Goal: Transaction & Acquisition: Purchase product/service

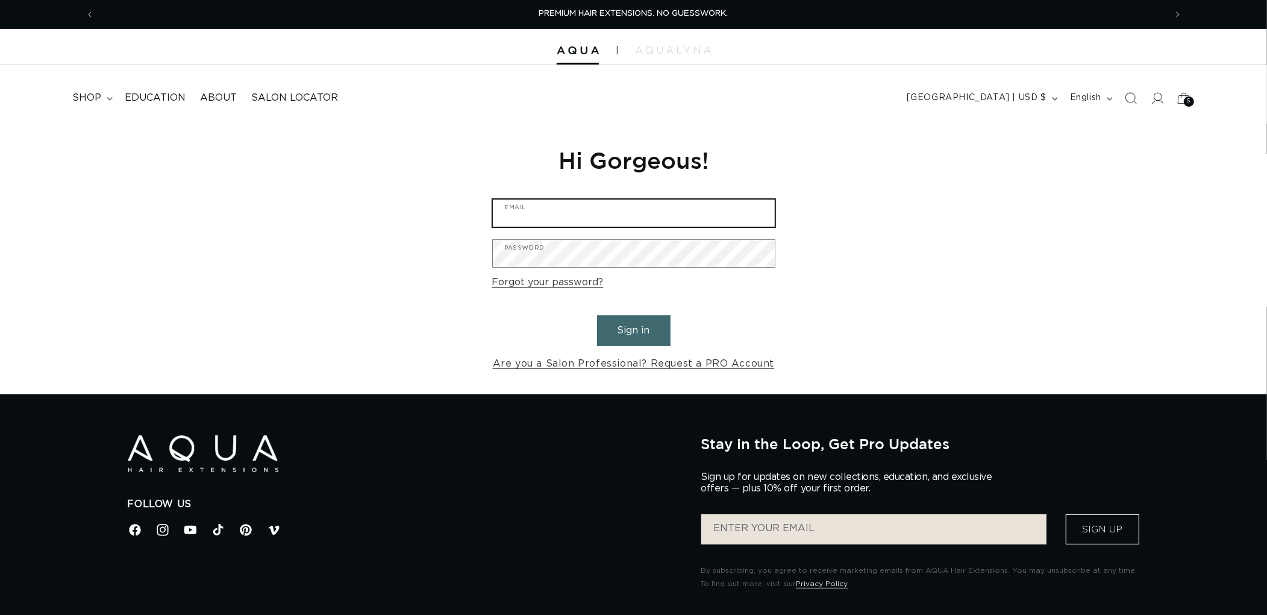
type input "[EMAIL_ADDRESS][DOMAIN_NAME]"
click at [617, 344] on button "Sign in" at bounding box center [634, 330] width 74 height 31
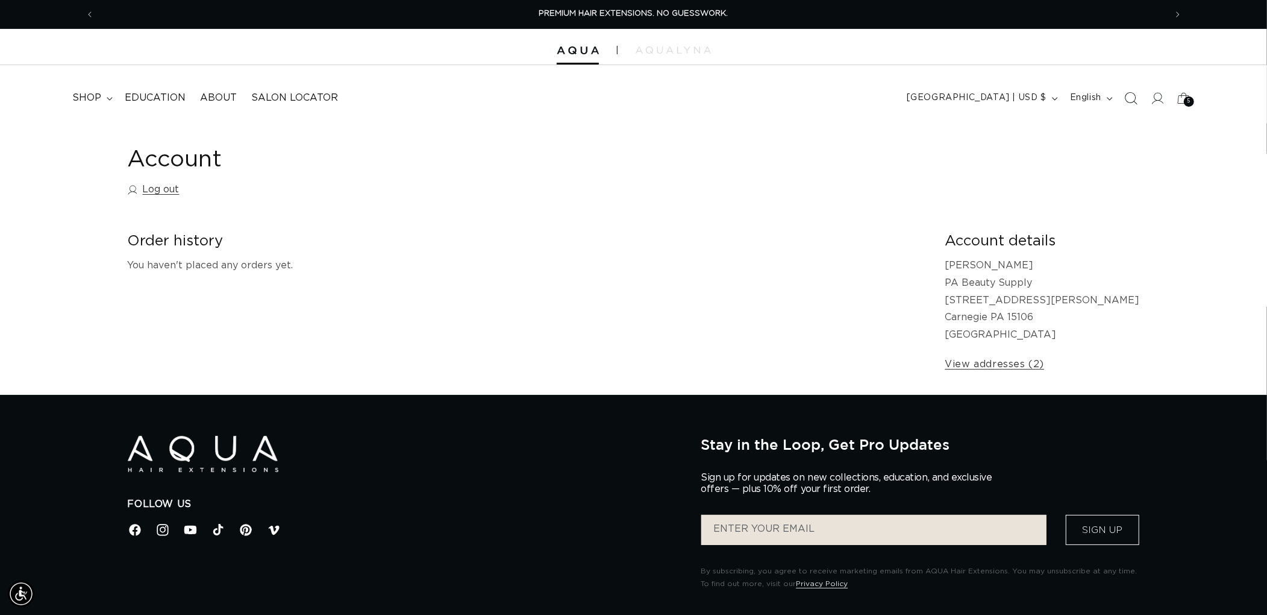
click at [1129, 93] on icon "Search" at bounding box center [1131, 98] width 13 height 13
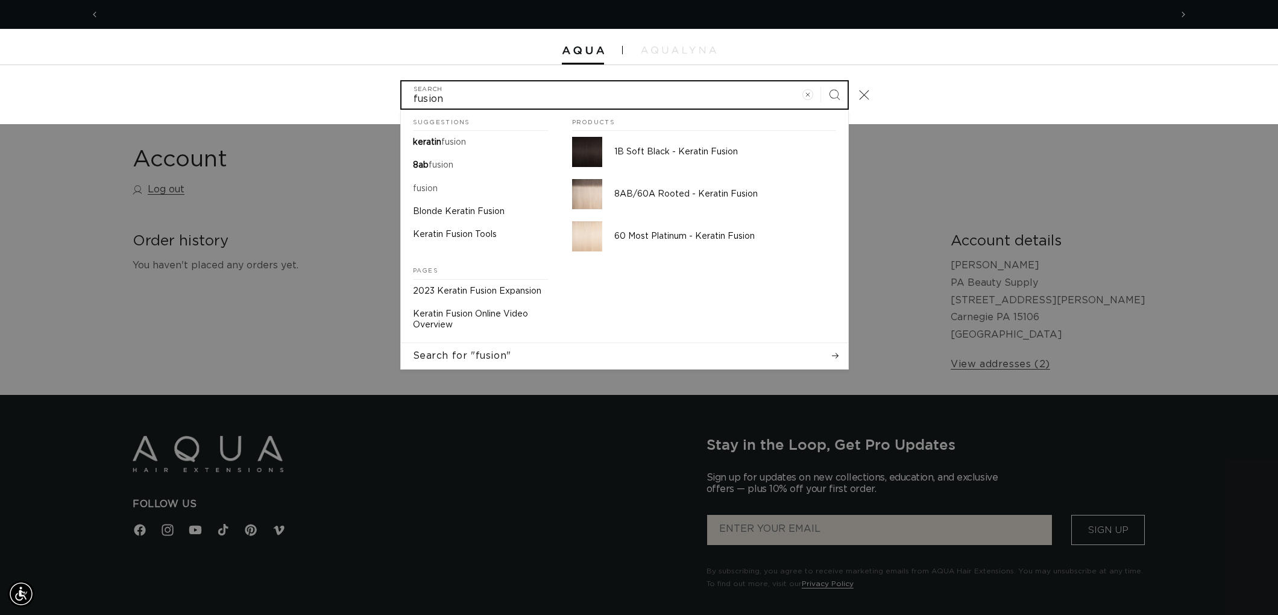
scroll to position [0, 2143]
type input "fusion"
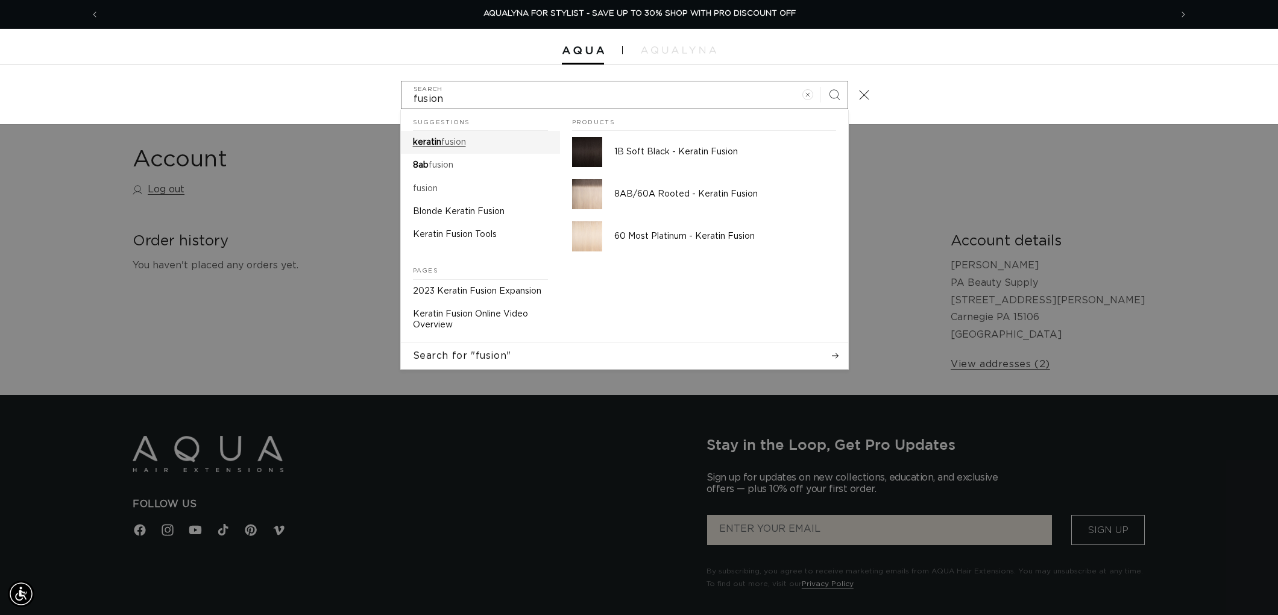
click at [457, 143] on mark "fusion" at bounding box center [453, 142] width 25 height 8
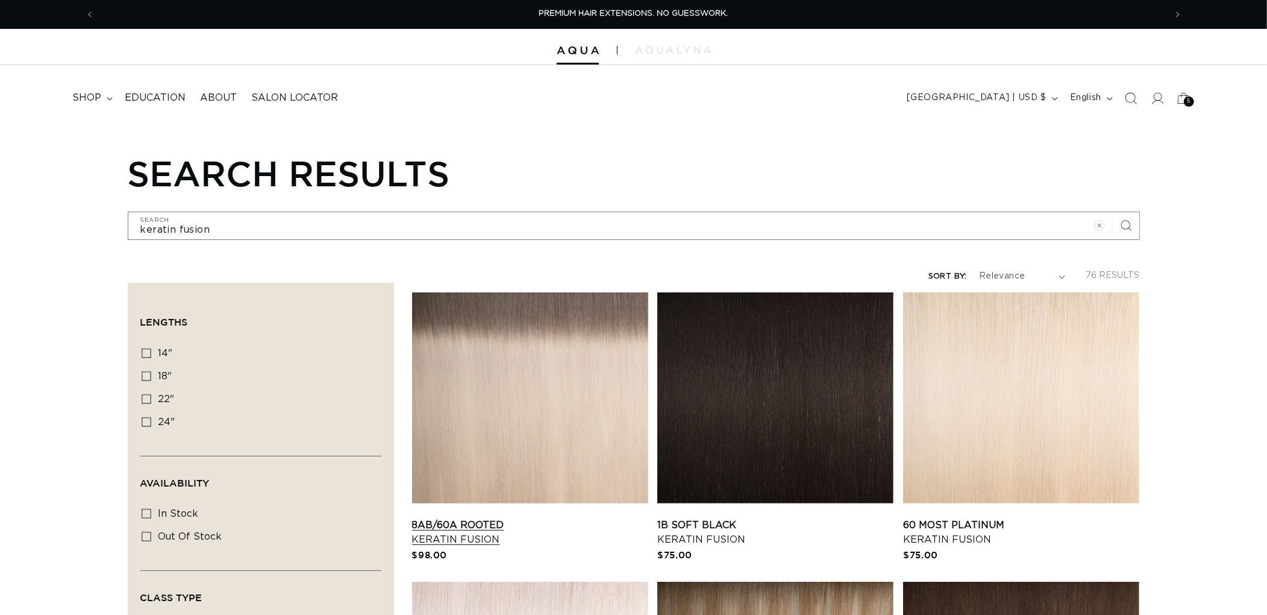
click at [524, 518] on link "8AB/60A Rooted Keratin Fusion" at bounding box center [530, 532] width 236 height 29
click at [1129, 94] on icon "Search" at bounding box center [1131, 98] width 13 height 13
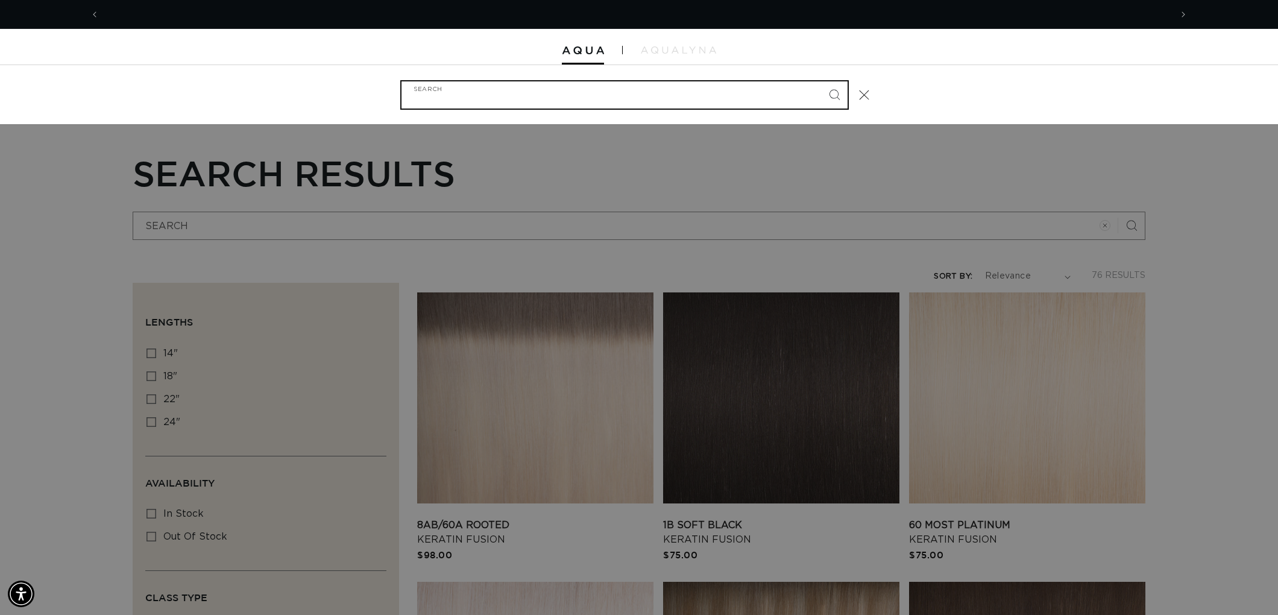
scroll to position [0, 2143]
type input "a"
type input "at"
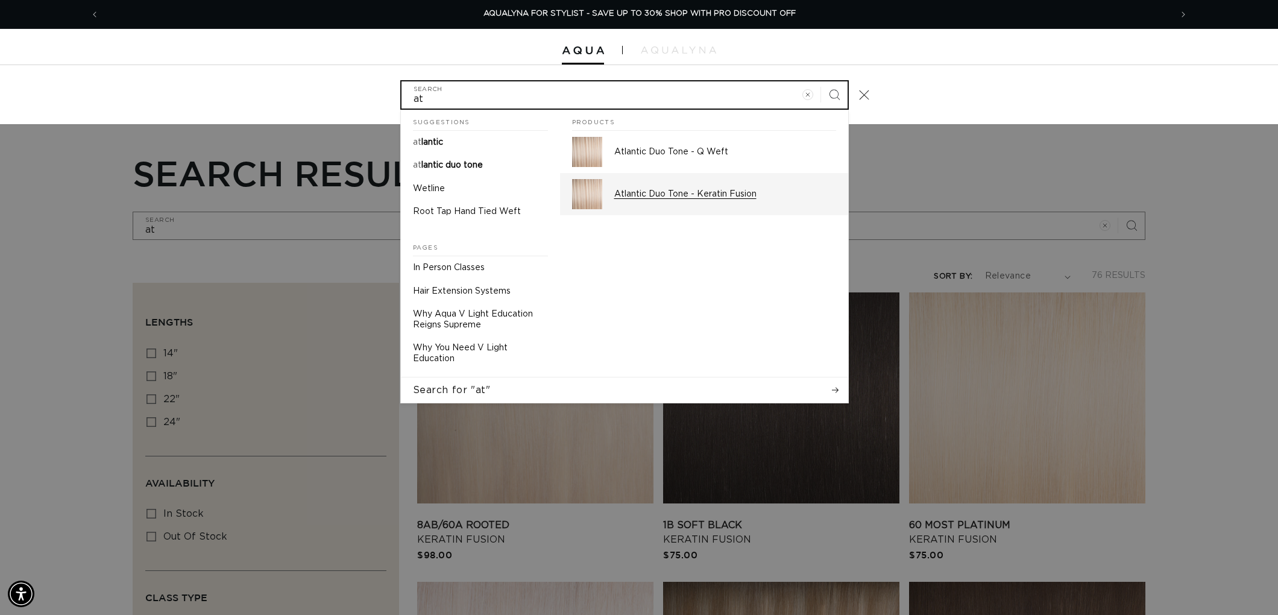
type input "at"
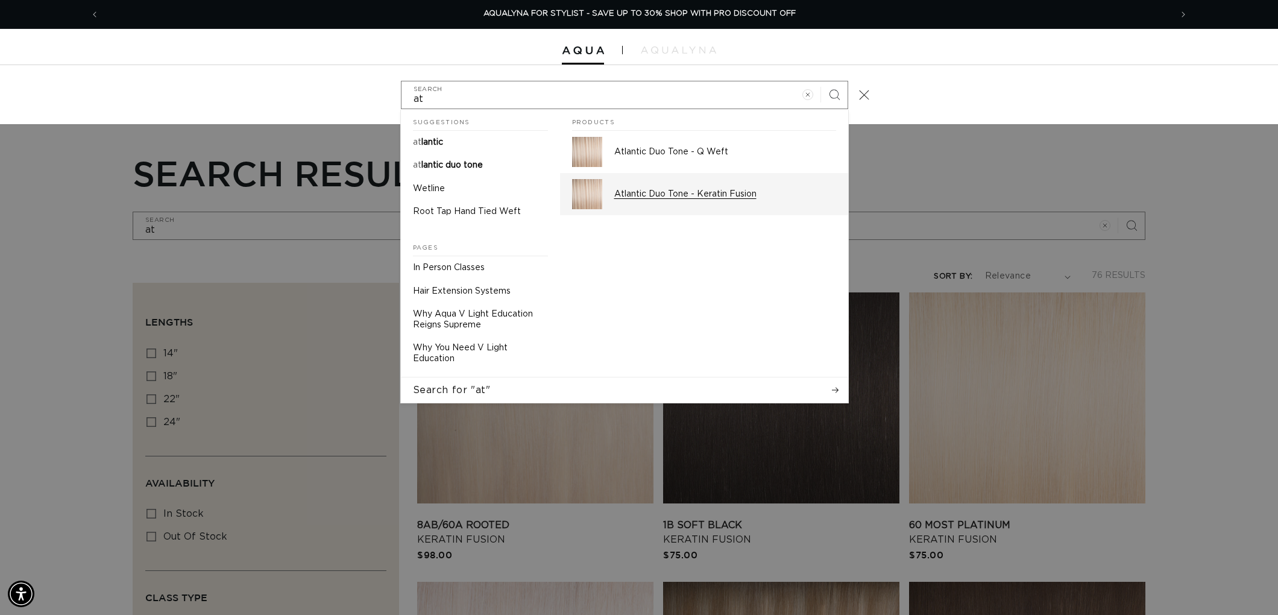
click at [708, 192] on p "Atlantic Duo Tone - Keratin Fusion" at bounding box center [725, 194] width 222 height 11
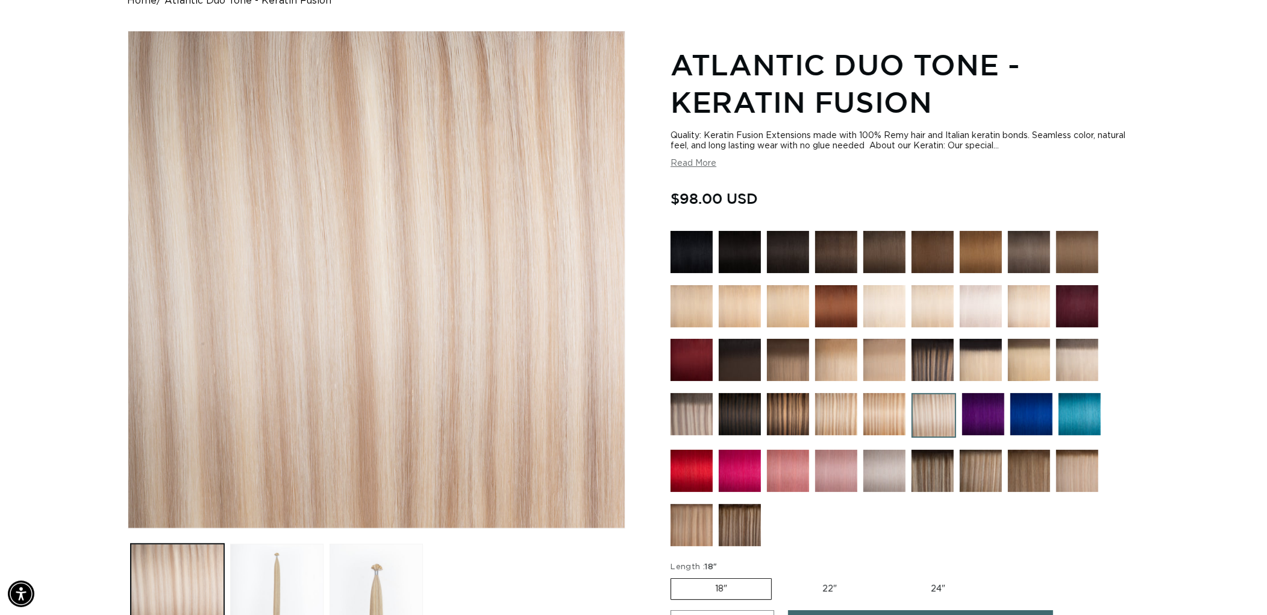
scroll to position [134, 0]
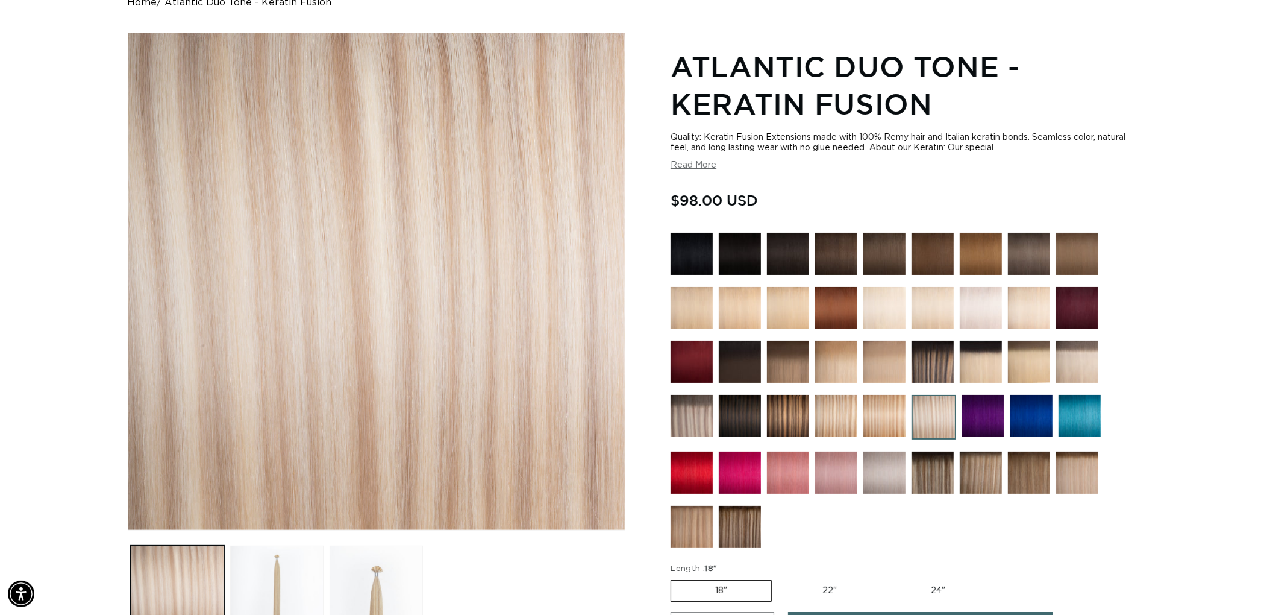
click at [989, 318] on img at bounding box center [981, 308] width 42 height 42
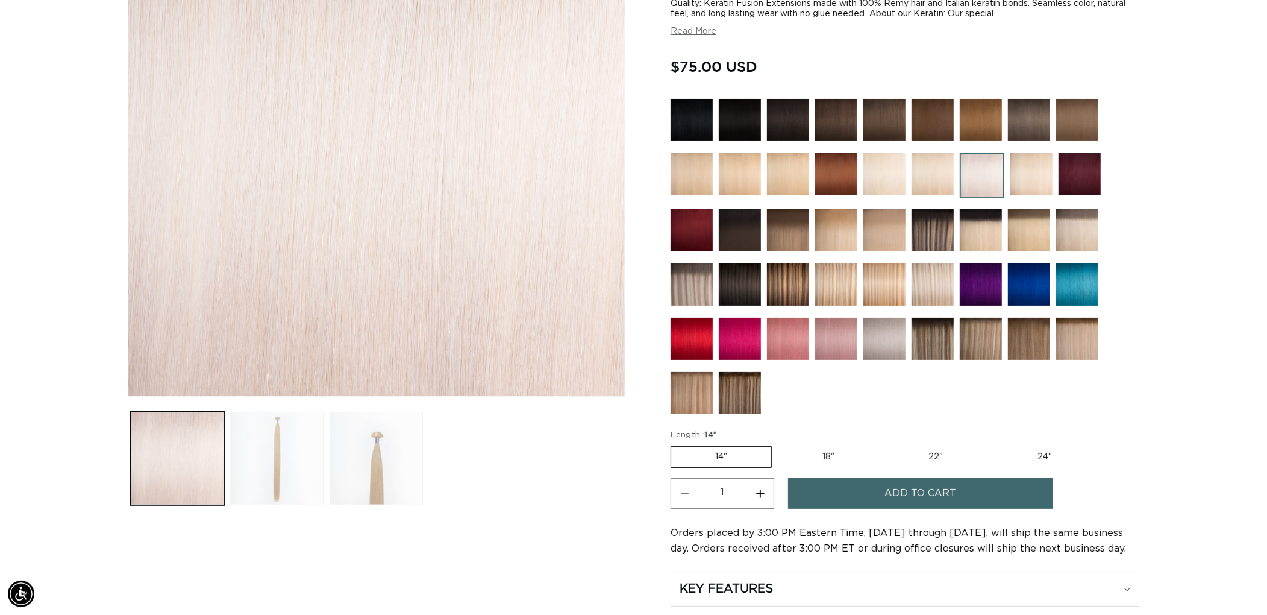
scroll to position [0, 1071]
click at [935, 172] on img at bounding box center [933, 174] width 42 height 42
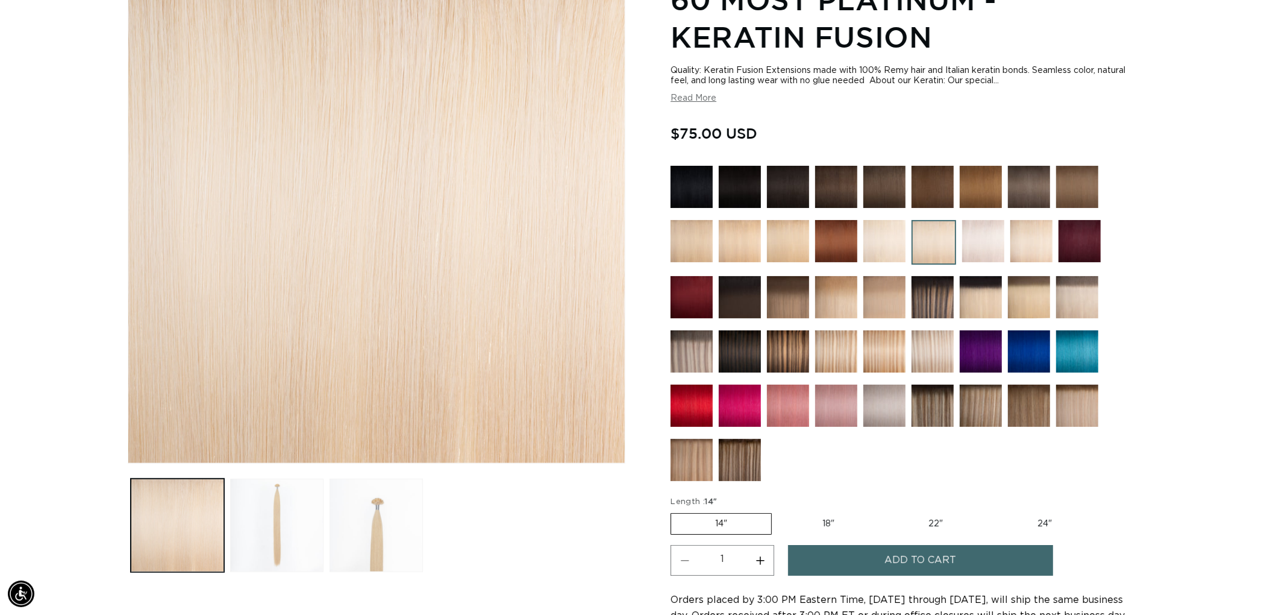
scroll to position [0, 2143]
click at [974, 248] on img at bounding box center [984, 241] width 42 height 42
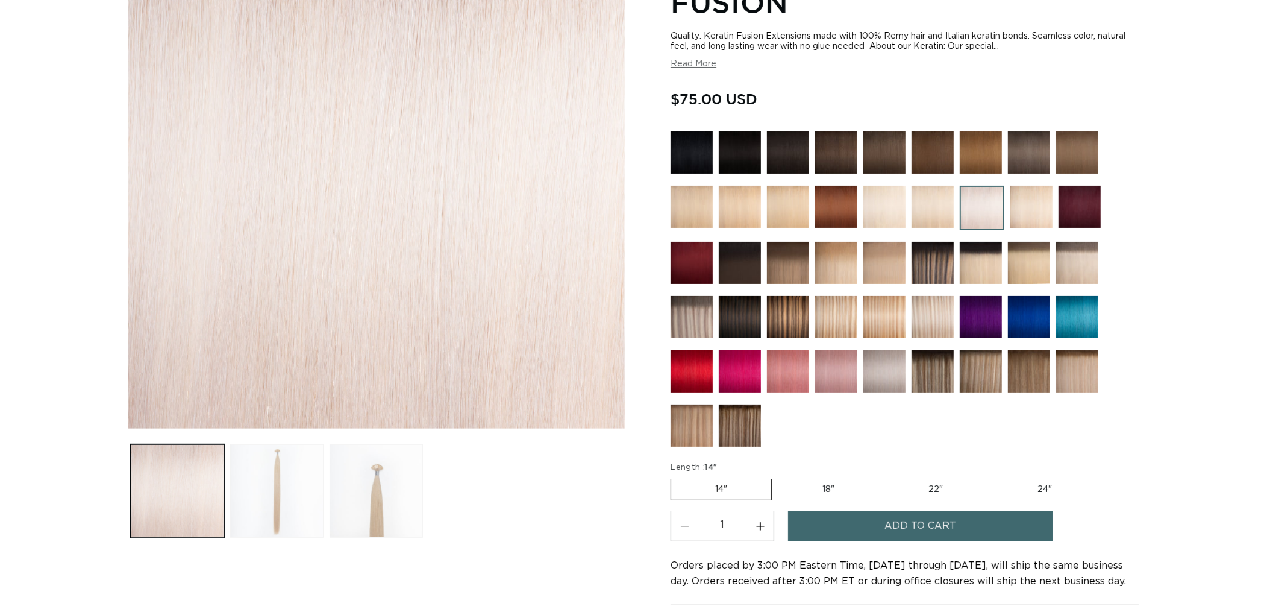
scroll to position [268, 0]
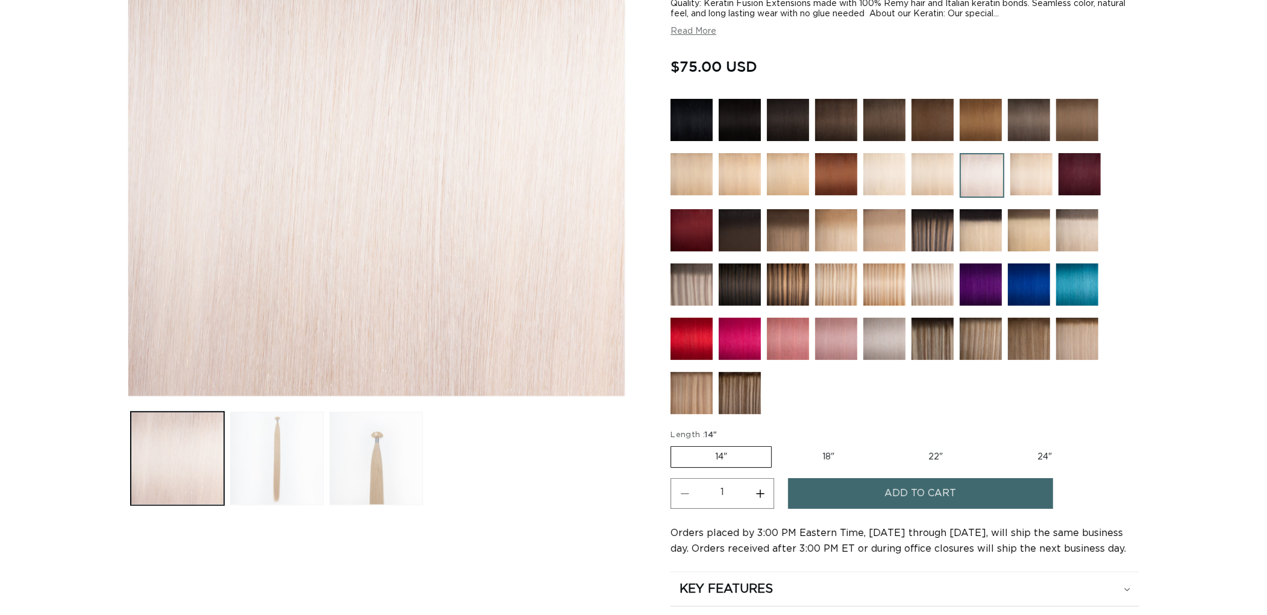
click at [897, 186] on img at bounding box center [885, 174] width 42 height 42
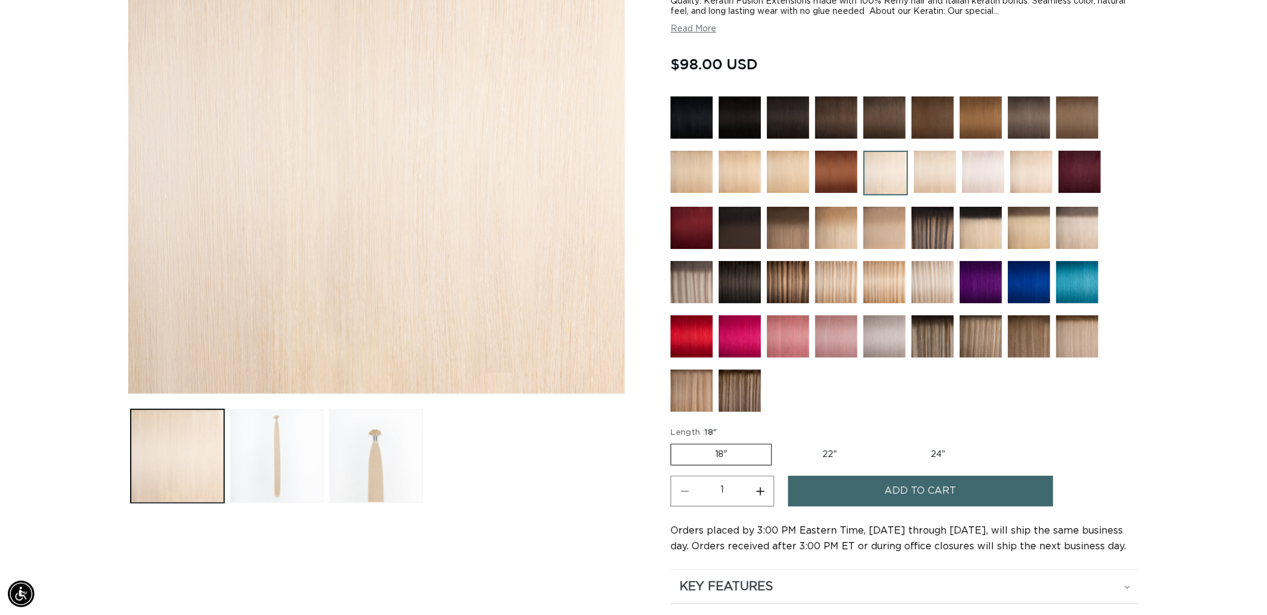
scroll to position [334, 0]
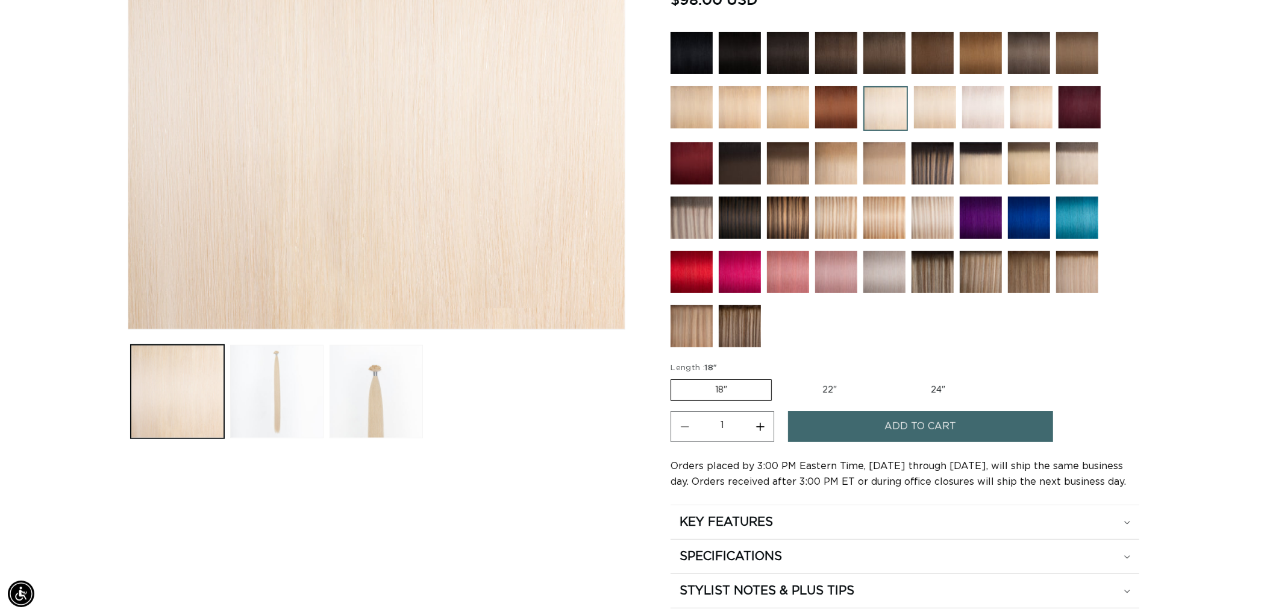
drag, startPoint x: 923, startPoint y: 396, endPoint x: 934, endPoint y: 391, distance: 12.1
click at [923, 395] on fieldset "Length : 18" 18" Variant sold out or unavailable 22" Variant sold out or unavai…" at bounding box center [832, 382] width 322 height 40
click at [941, 388] on label "24" Variant sold out or unavailable" at bounding box center [938, 390] width 102 height 20
click at [888, 377] on input "24" Variant sold out or unavailable" at bounding box center [887, 377] width 1 height 1
radio input "true"
